Goal: Information Seeking & Learning: Learn about a topic

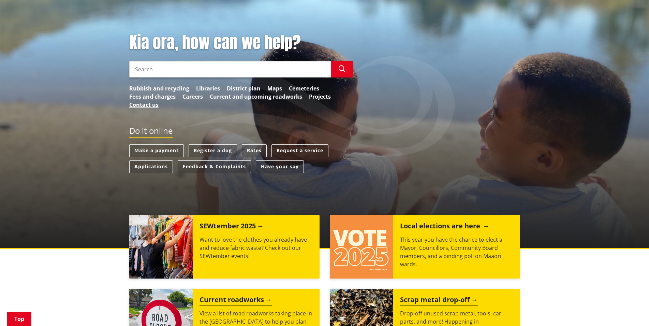
scroll to position [70, 0]
click at [382, 245] on img at bounding box center [361, 246] width 63 height 63
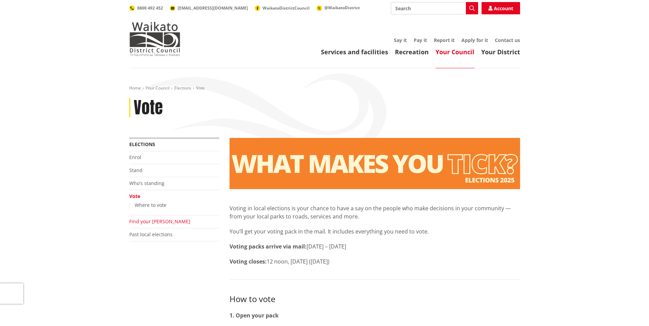
click at [142, 221] on link "Find your [PERSON_NAME]" at bounding box center [159, 221] width 61 height 6
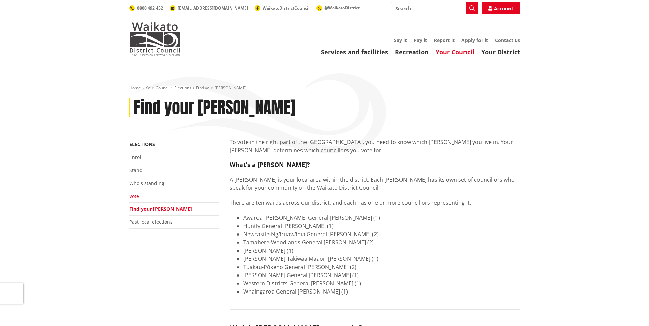
click at [133, 198] on link "Vote" at bounding box center [134, 196] width 10 height 6
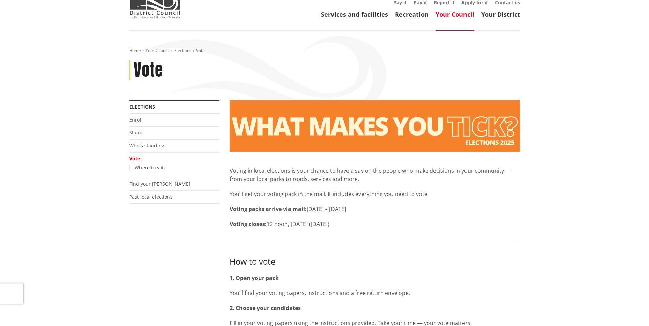
scroll to position [35, 0]
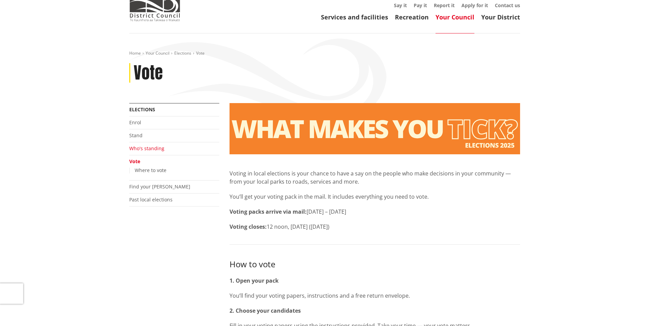
click at [139, 149] on link "Who's standing" at bounding box center [146, 148] width 35 height 6
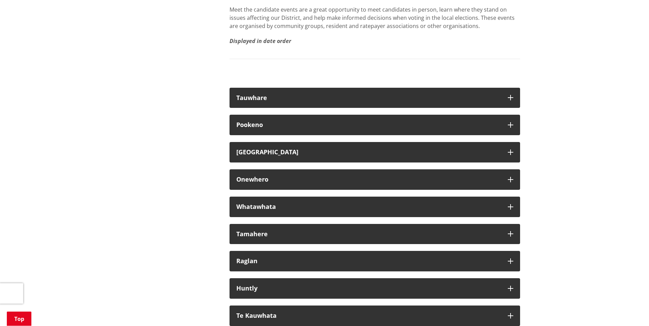
scroll to position [3792, 0]
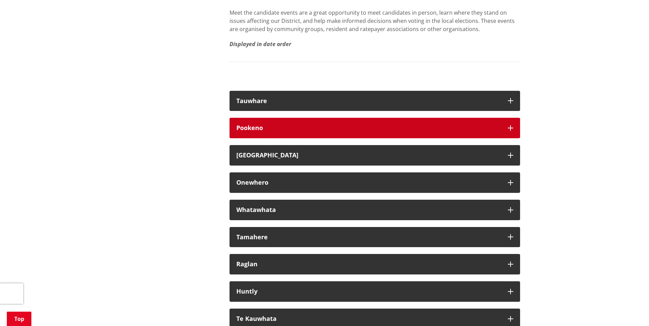
click at [410, 138] on button "Pookeno" at bounding box center [375, 128] width 291 height 20
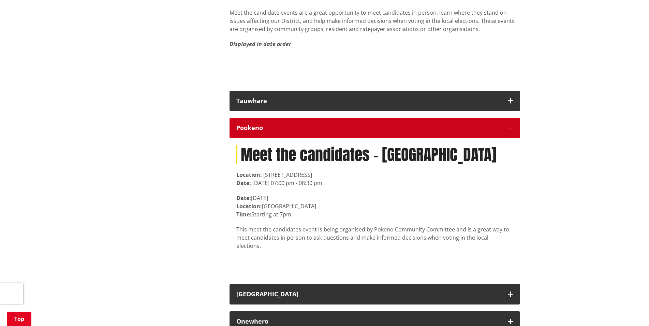
scroll to position [3931, 0]
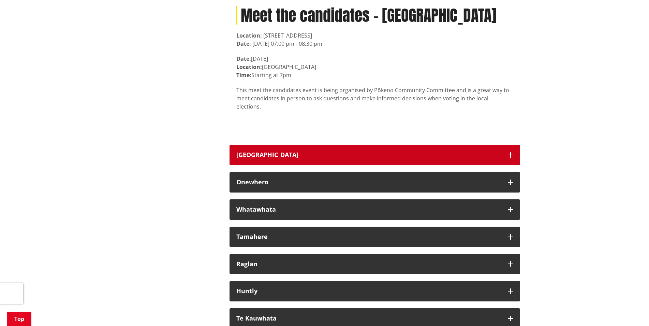
click at [275, 165] on button "[GEOGRAPHIC_DATA]" at bounding box center [375, 155] width 291 height 20
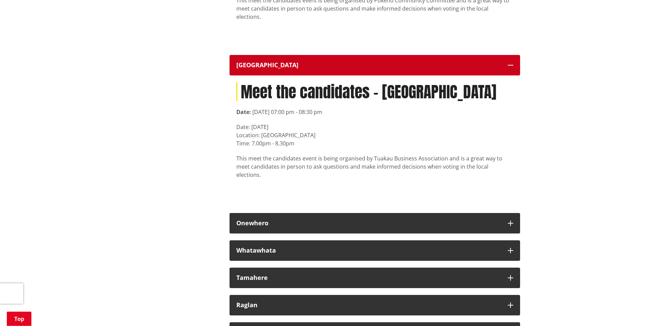
scroll to position [4035, 0]
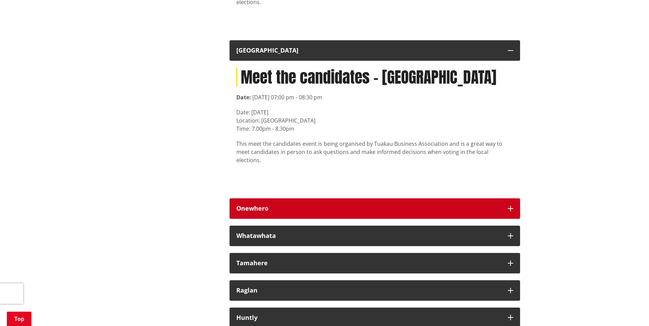
click at [262, 207] on div "Onewhero" at bounding box center [368, 208] width 265 height 7
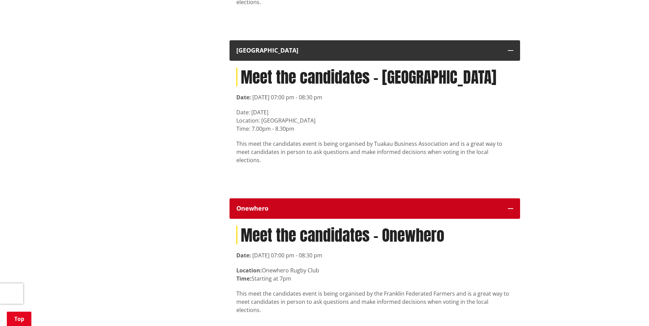
click at [262, 207] on div "Onewhero" at bounding box center [368, 208] width 265 height 7
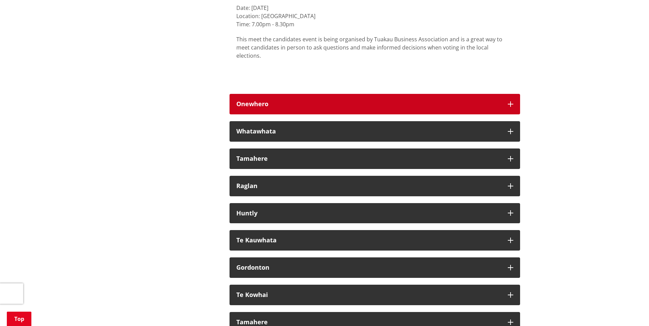
scroll to position [4279, 0]
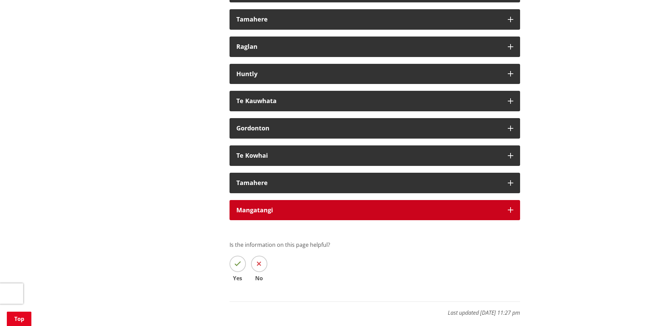
click at [262, 206] on button "Mangatangi" at bounding box center [375, 210] width 291 height 20
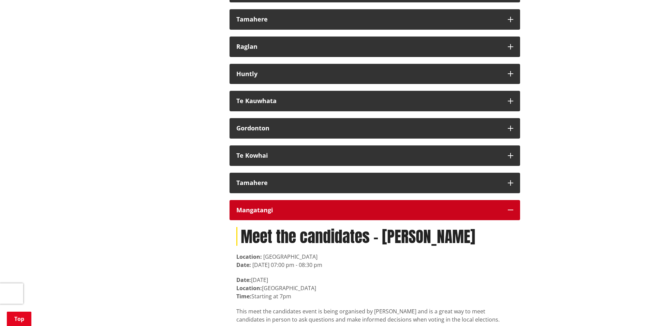
click at [262, 206] on button "Mangatangi" at bounding box center [375, 210] width 291 height 20
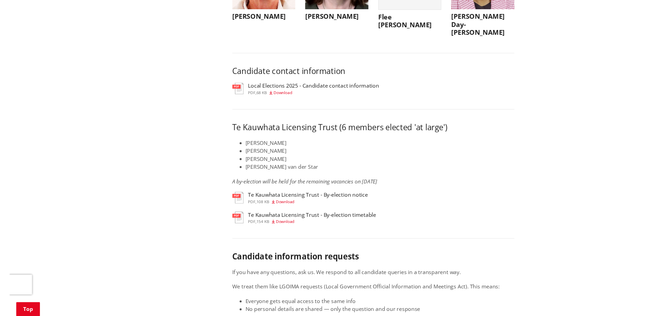
scroll to position [3444, 0]
